Goal: Task Accomplishment & Management: Manage account settings

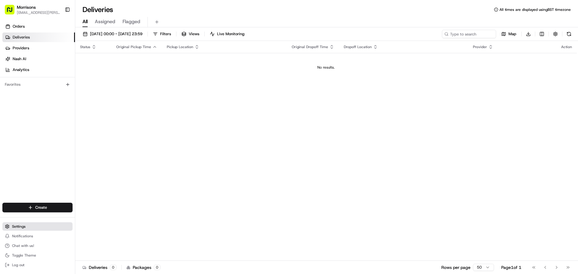
click at [23, 224] on span "Settings" at bounding box center [19, 226] width 14 height 5
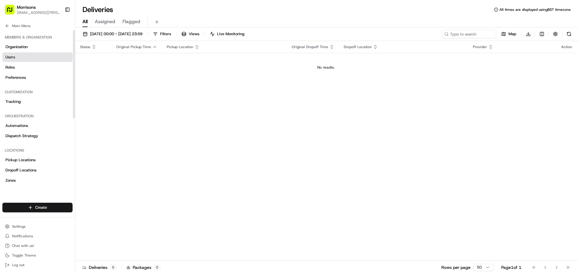
click at [32, 57] on link "Users" at bounding box center [37, 57] width 70 height 10
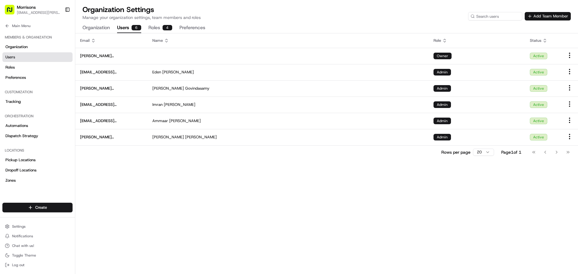
click at [547, 18] on button "Add Team Member" at bounding box center [548, 16] width 46 height 8
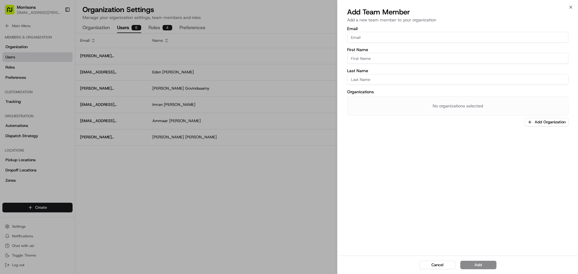
click at [434, 40] on input "Email" at bounding box center [457, 37] width 221 height 11
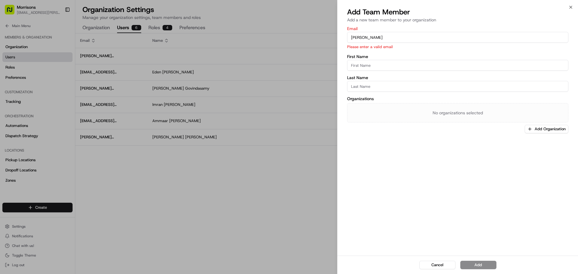
type input "[EMAIL_ADDRESS][DOMAIN_NAME]"
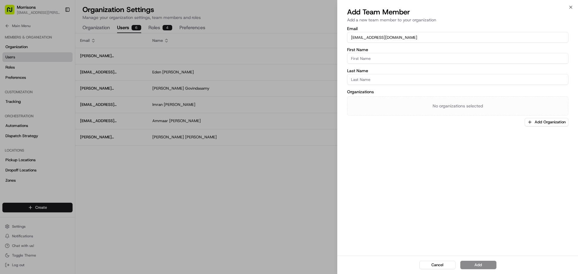
click at [417, 55] on input "First Name" at bounding box center [457, 58] width 221 height 11
type input "Rudranjay"
type input "Pattnaik"
click at [550, 118] on div "Organizations No organizations selected Add Organization" at bounding box center [457, 108] width 221 height 37
click at [551, 124] on button "Add Organization" at bounding box center [547, 122] width 44 height 8
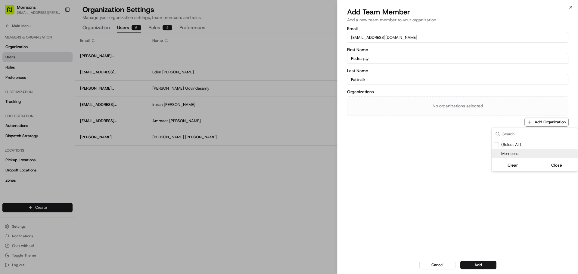
click at [527, 154] on span "Morrisons" at bounding box center [538, 153] width 74 height 5
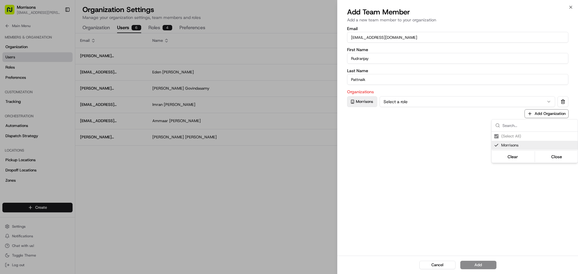
click at [453, 121] on div at bounding box center [289, 137] width 578 height 274
click at [450, 101] on button "Select a role" at bounding box center [468, 101] width 176 height 11
click at [482, 264] on button "Add" at bounding box center [478, 265] width 36 height 8
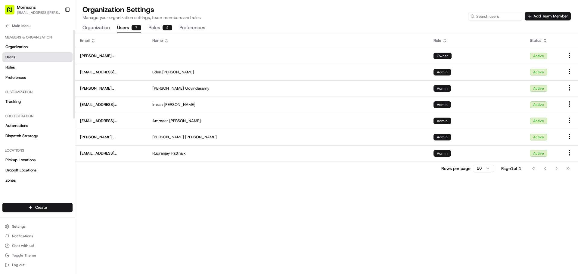
click at [14, 31] on div "Members & Organization Organization Users Roles Preferences" at bounding box center [37, 57] width 75 height 55
click at [17, 26] on span "Main Menu" at bounding box center [21, 25] width 18 height 5
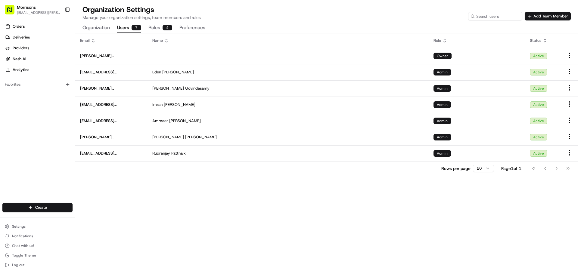
click at [45, 127] on div "Orders Deliveries Providers [PERSON_NAME] Analytics Favorites" at bounding box center [37, 112] width 75 height 187
